Goal: Transaction & Acquisition: Download file/media

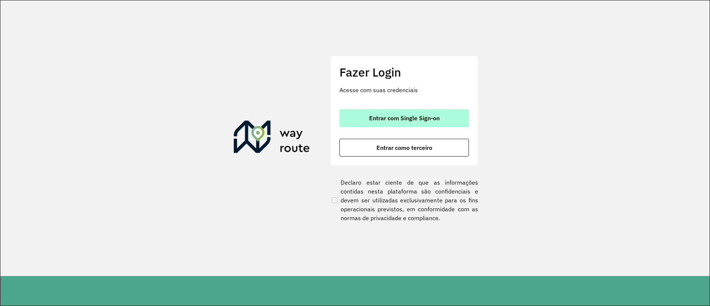
click at [382, 123] on button "Entrar com Single Sign-on" at bounding box center [403, 118] width 129 height 18
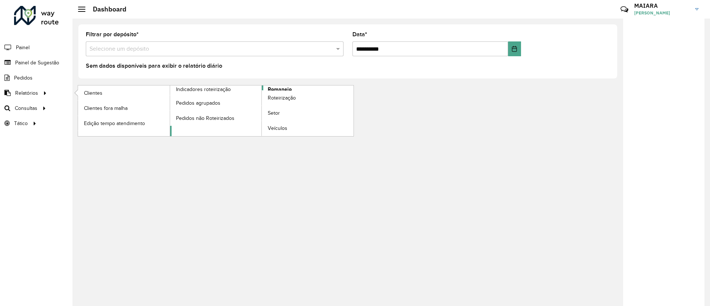
click at [282, 89] on span "Romaneio" at bounding box center [280, 89] width 24 height 8
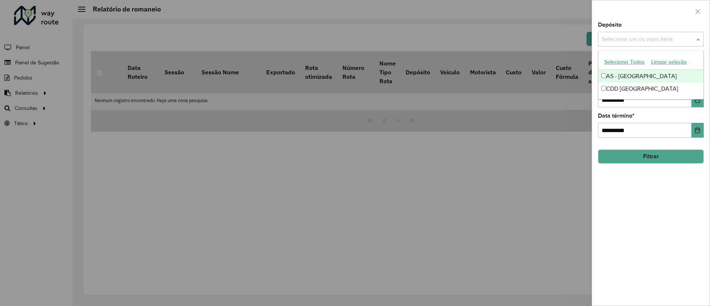
click at [658, 37] on input "text" at bounding box center [647, 39] width 95 height 9
click at [629, 85] on div "CDD Florianópolis" at bounding box center [650, 88] width 105 height 13
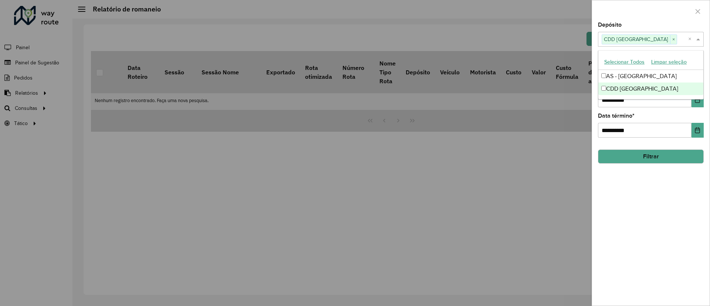
drag, startPoint x: 659, startPoint y: 248, endPoint x: 668, endPoint y: 227, distance: 23.0
click at [661, 244] on div "**********" at bounding box center [651, 163] width 118 height 283
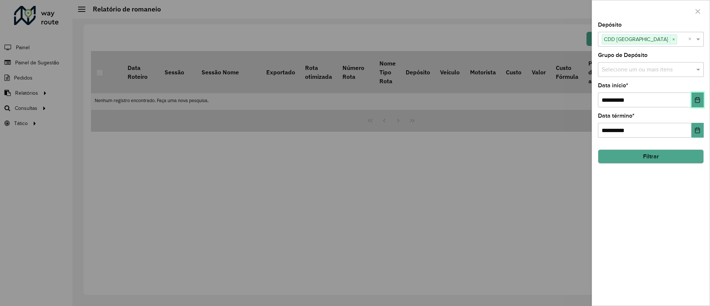
click at [695, 97] on icon "Choose Date" at bounding box center [697, 100] width 6 height 6
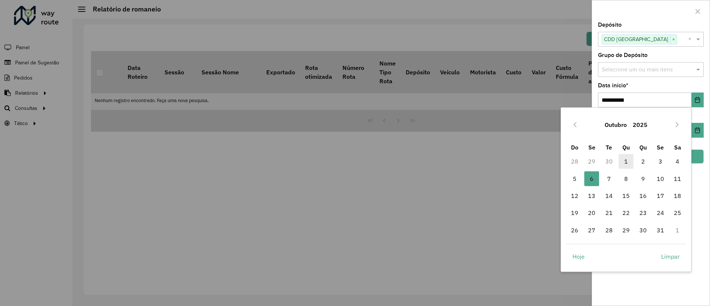
click at [629, 162] on span "1" at bounding box center [625, 161] width 15 height 15
type input "**********"
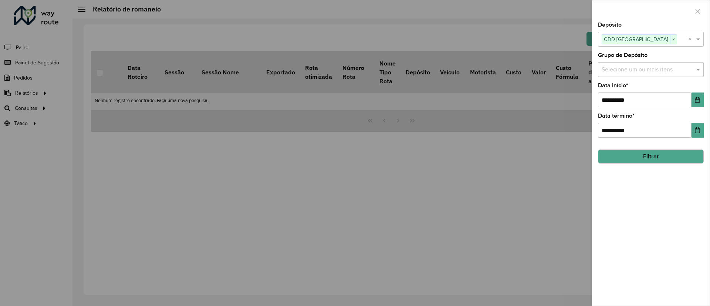
click at [681, 156] on button "Filtrar" at bounding box center [651, 156] width 106 height 14
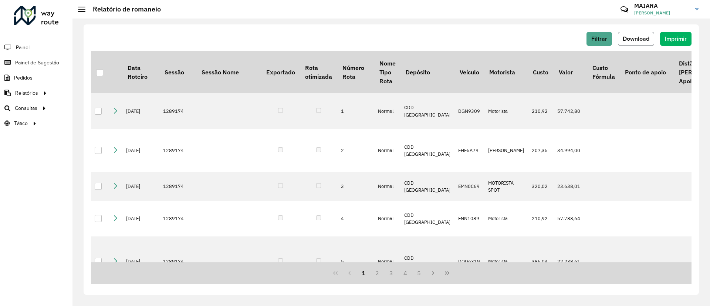
click at [642, 37] on span "Download" at bounding box center [635, 38] width 27 height 6
